Goal: Check status

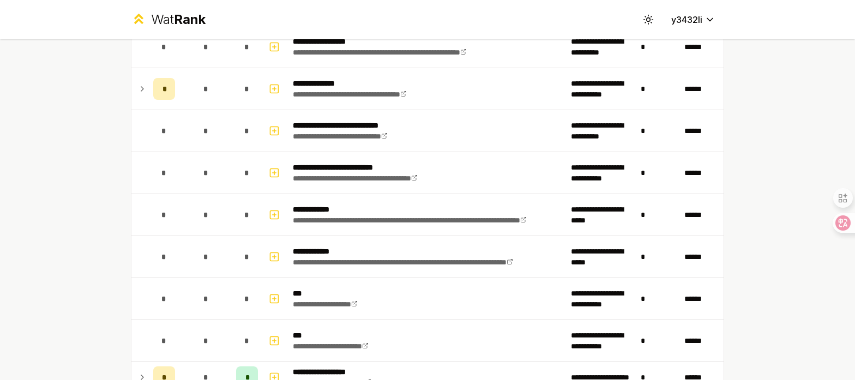
scroll to position [206, 0]
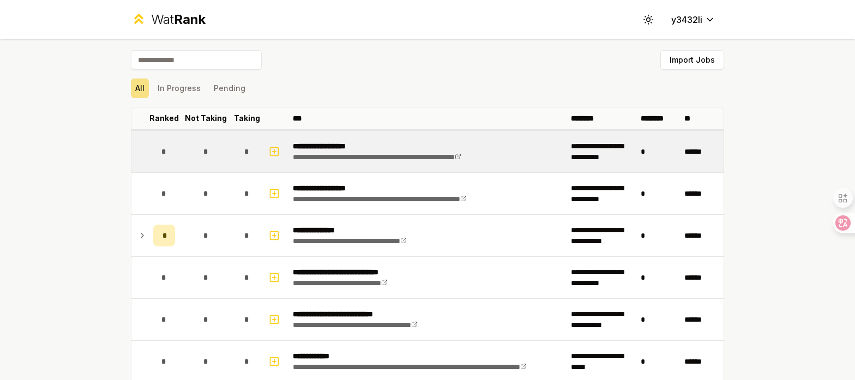
scroll to position [14, 0]
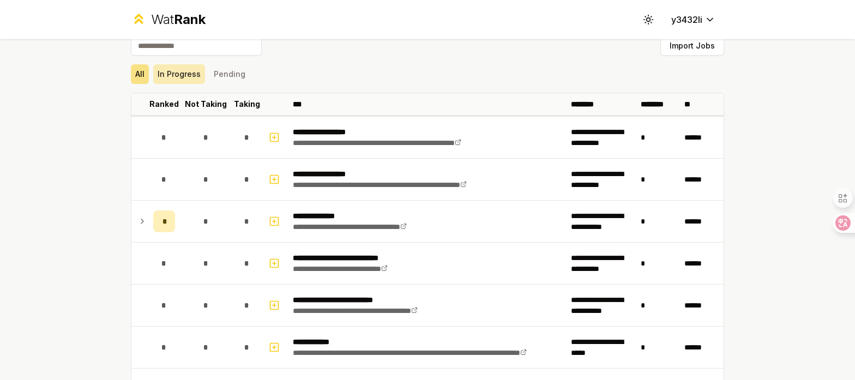
click at [185, 76] on button "In Progress" at bounding box center [179, 74] width 52 height 20
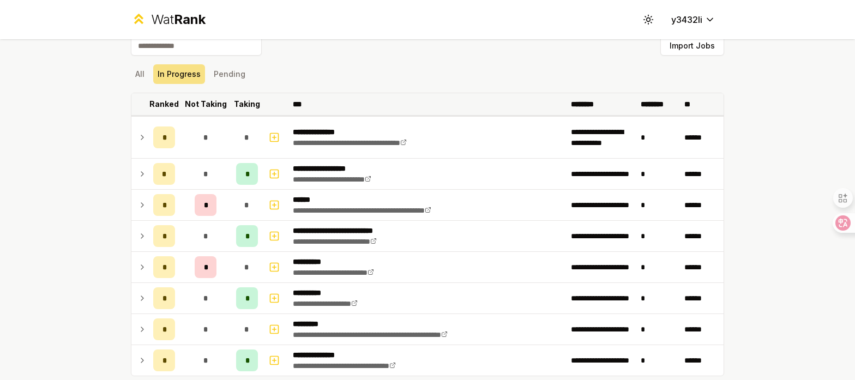
scroll to position [78, 0]
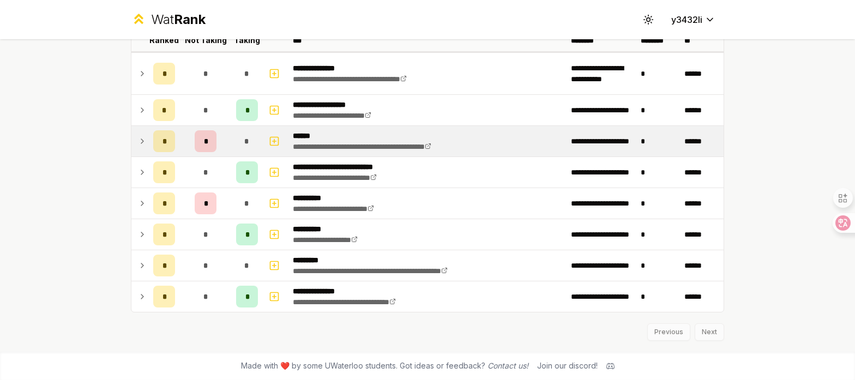
click at [141, 142] on icon at bounding box center [142, 141] width 9 height 13
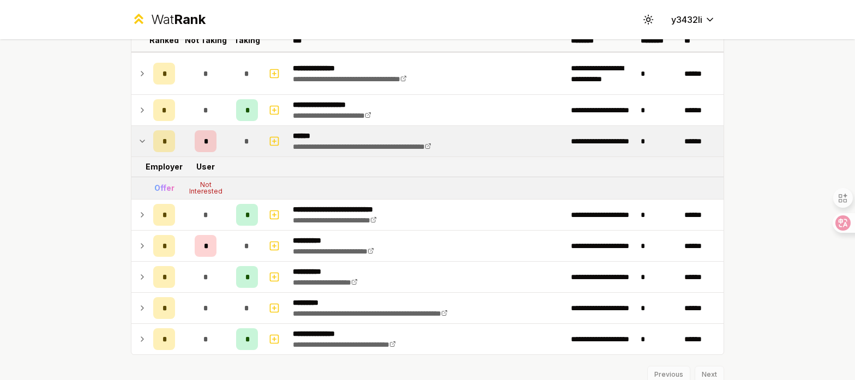
click at [141, 142] on icon at bounding box center [142, 141] width 9 height 13
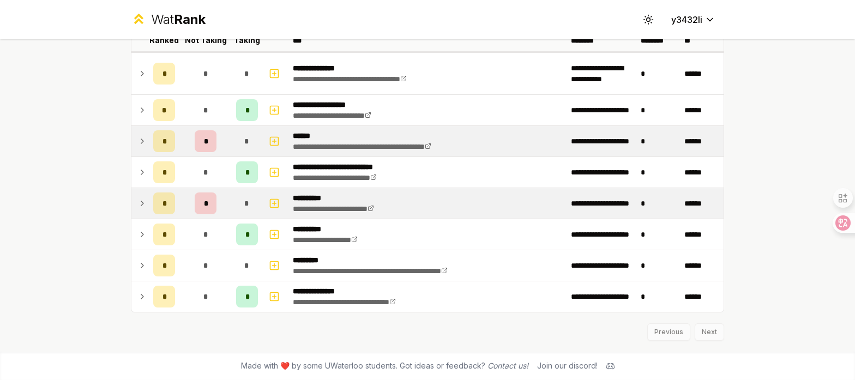
click at [142, 204] on icon at bounding box center [142, 203] width 2 height 4
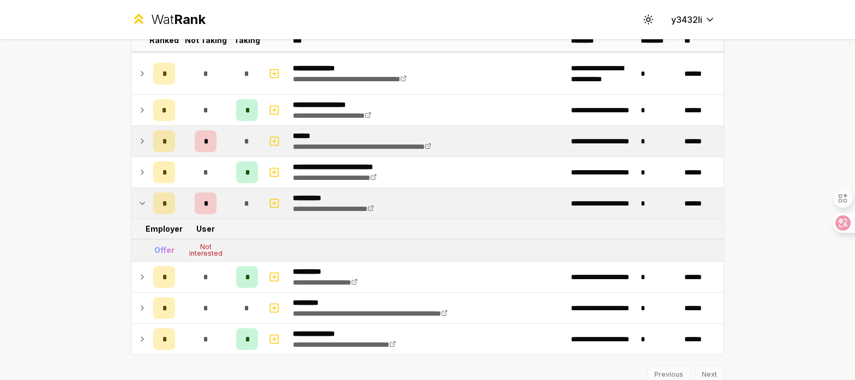
click at [142, 205] on icon at bounding box center [142, 203] width 9 height 13
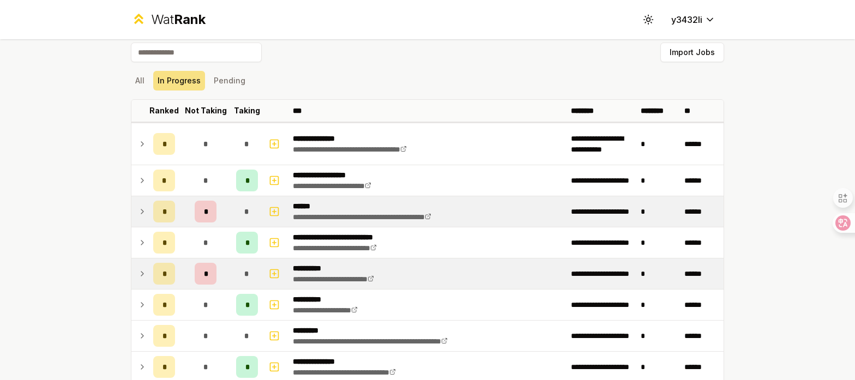
scroll to position [0, 0]
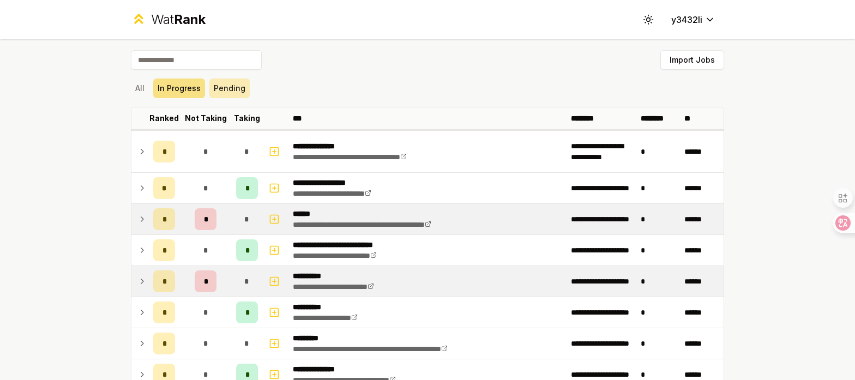
click at [220, 86] on button "Pending" at bounding box center [229, 89] width 40 height 20
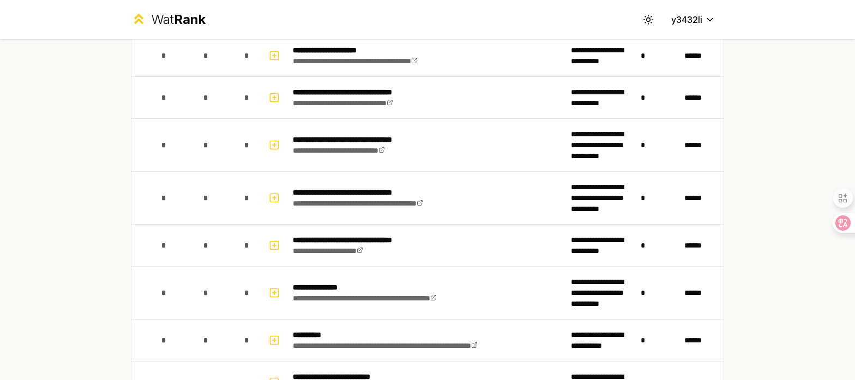
scroll to position [532, 0]
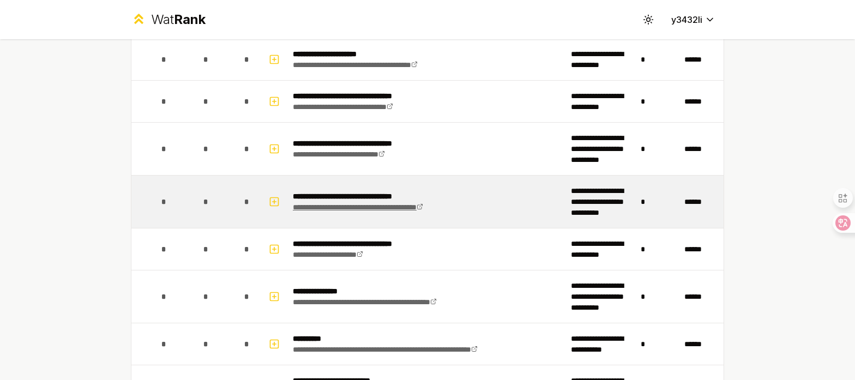
click at [360, 210] on link "**********" at bounding box center [358, 207] width 130 height 8
click at [385, 207] on link "**********" at bounding box center [358, 207] width 130 height 8
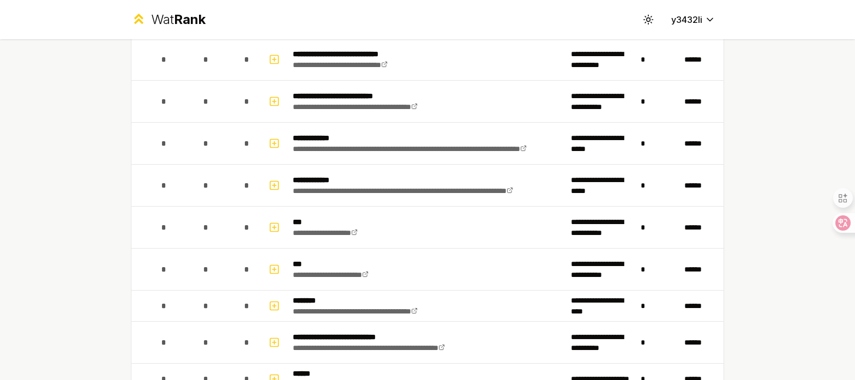
scroll to position [0, 0]
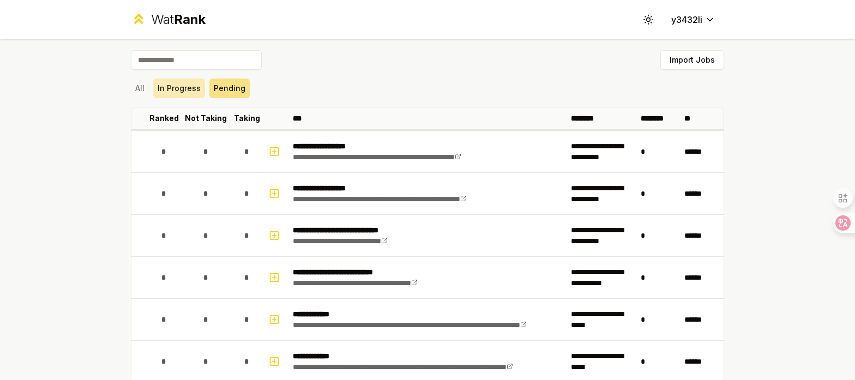
click at [172, 88] on button "In Progress" at bounding box center [179, 89] width 52 height 20
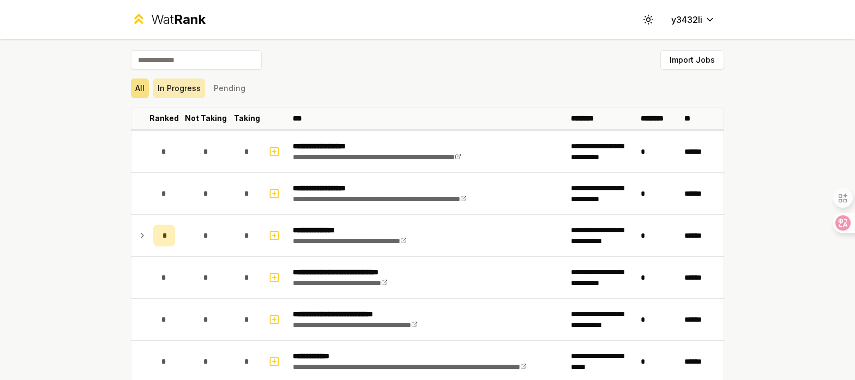
click at [177, 93] on button "In Progress" at bounding box center [179, 89] width 52 height 20
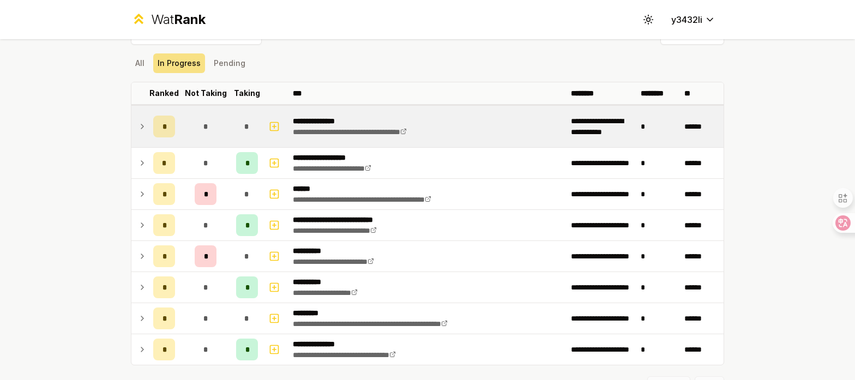
scroll to position [16, 0]
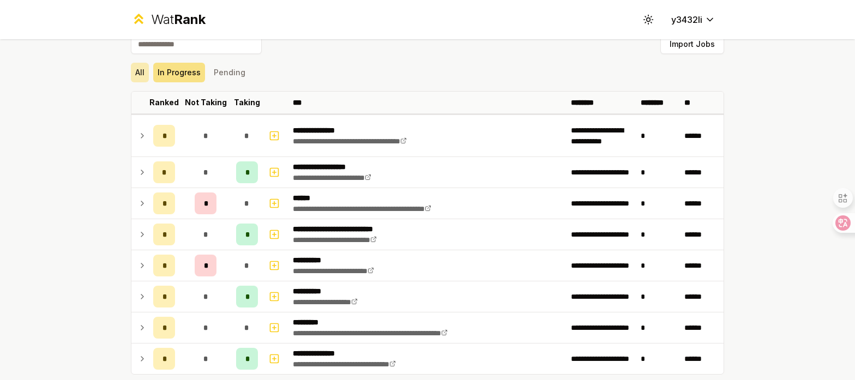
click at [145, 75] on button "All" at bounding box center [140, 73] width 18 height 20
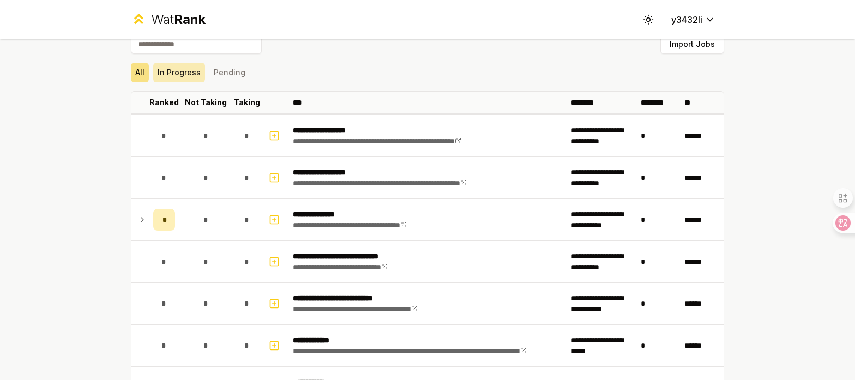
click at [181, 73] on button "In Progress" at bounding box center [179, 73] width 52 height 20
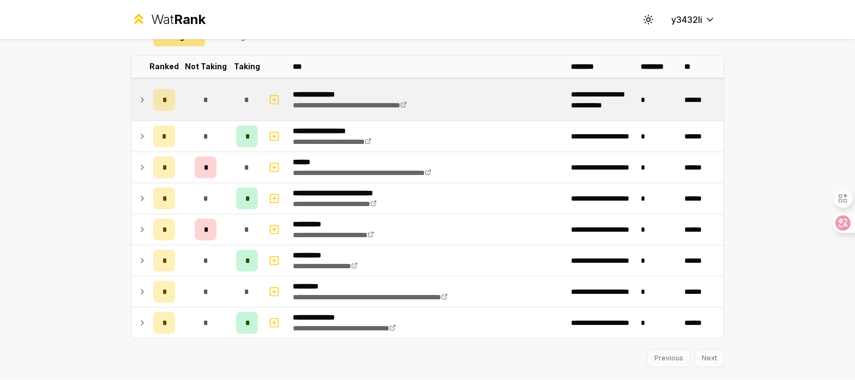
scroll to position [78, 0]
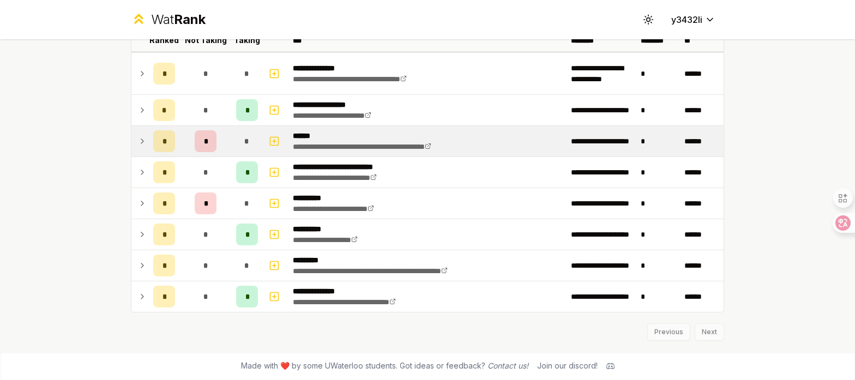
click at [144, 146] on icon at bounding box center [142, 141] width 9 height 13
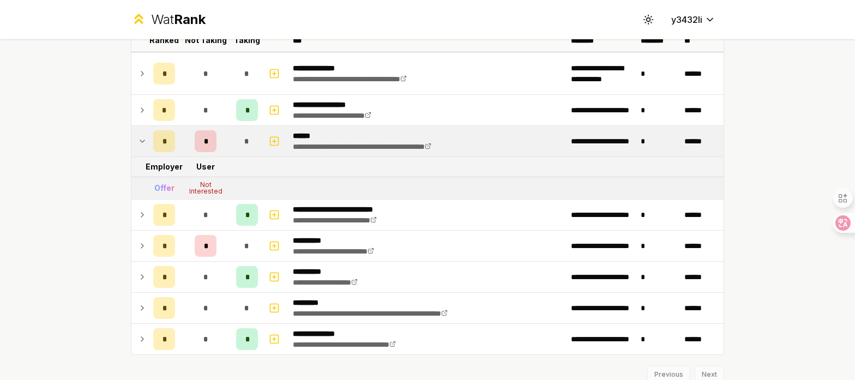
click at [145, 146] on icon at bounding box center [142, 141] width 9 height 13
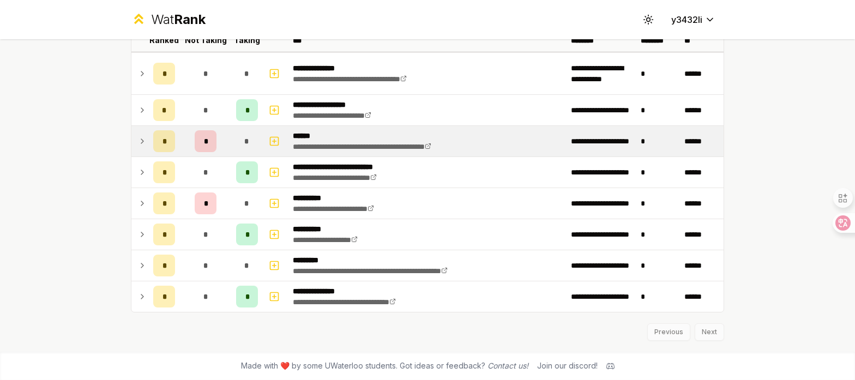
scroll to position [0, 0]
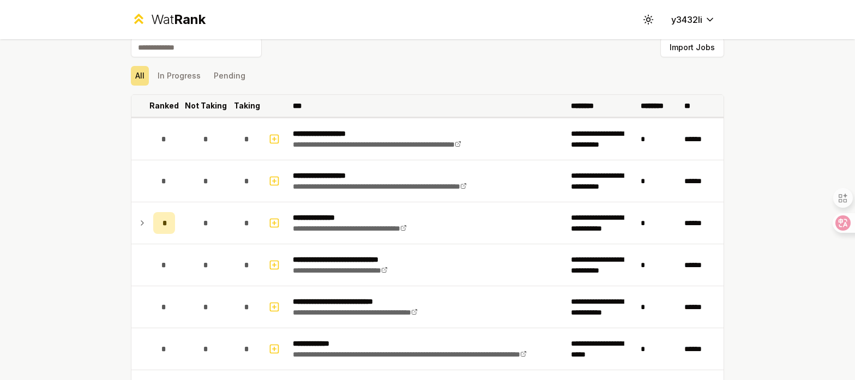
scroll to position [2, 0]
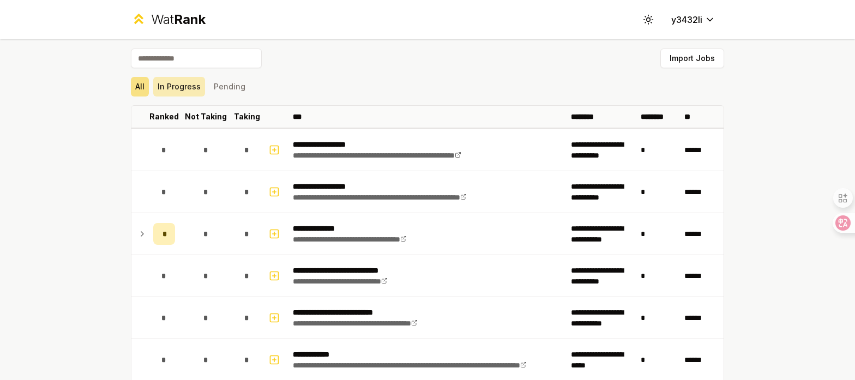
click at [191, 85] on button "In Progress" at bounding box center [179, 87] width 52 height 20
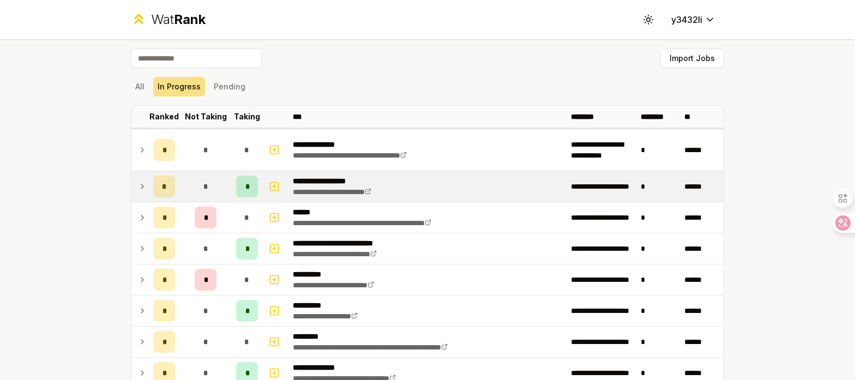
scroll to position [78, 0]
